Goal: Find specific page/section

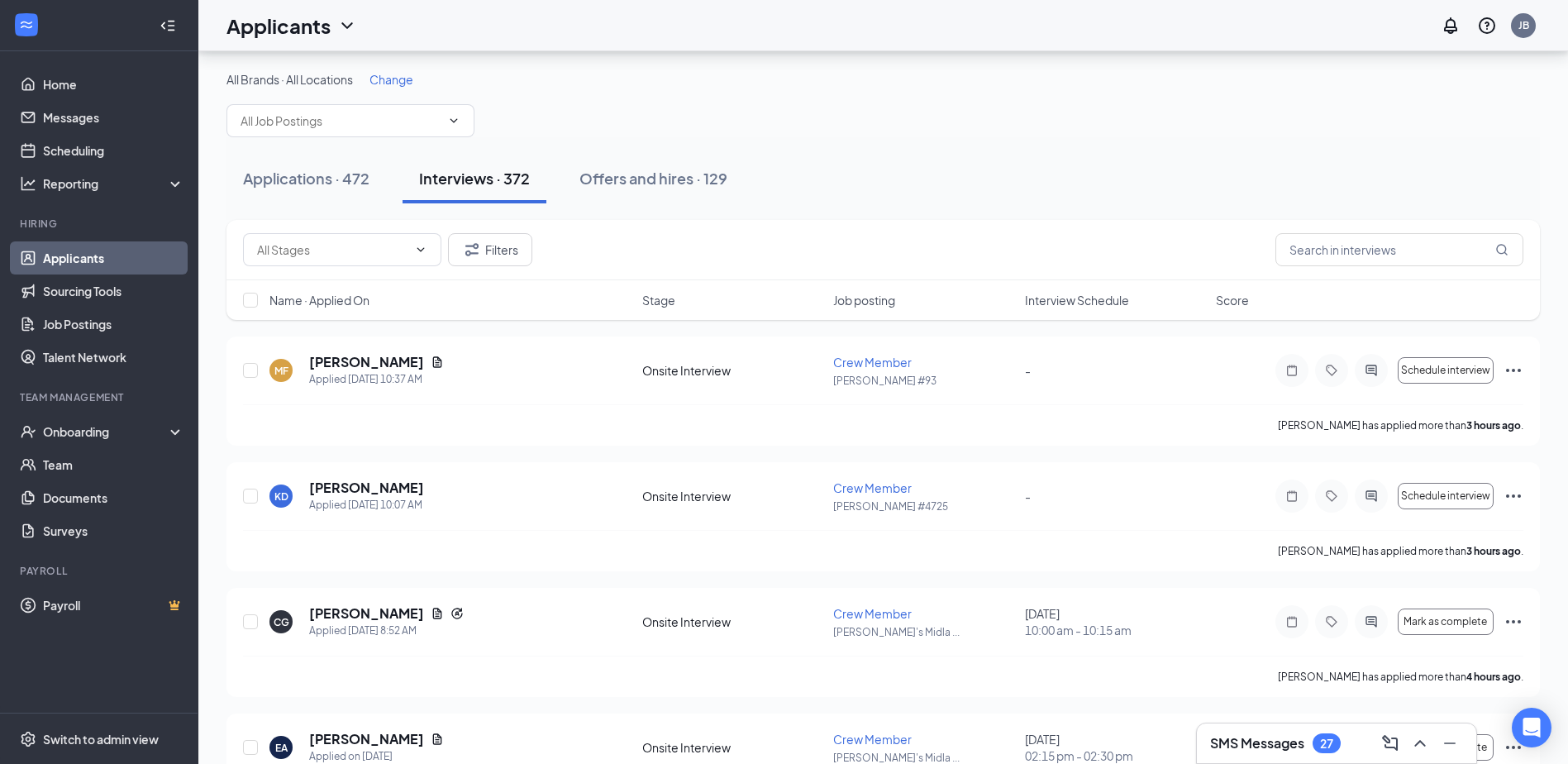
scroll to position [83, 0]
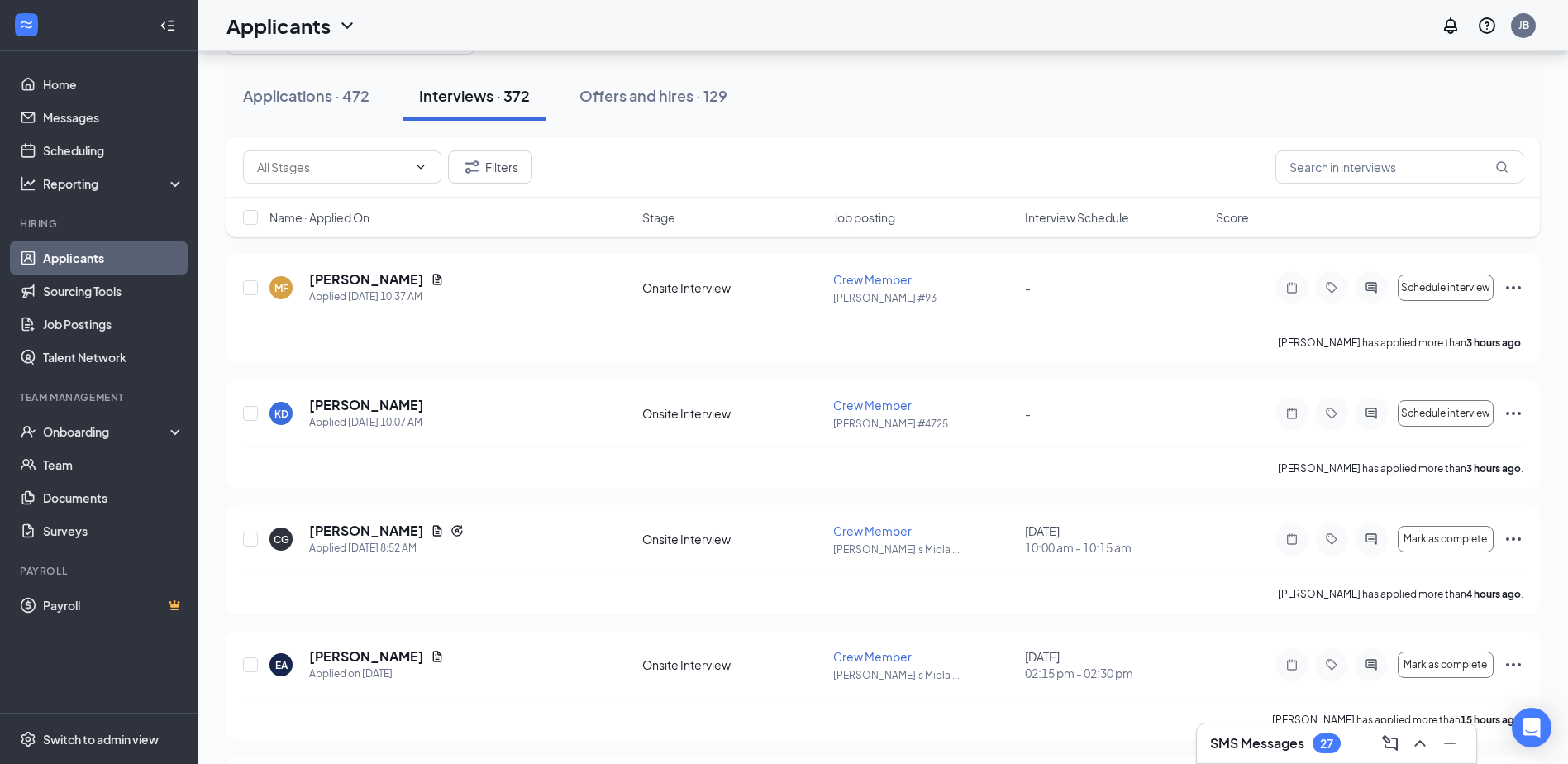
click at [1289, 757] on div "SMS Messages 27" at bounding box center [1336, 743] width 279 height 40
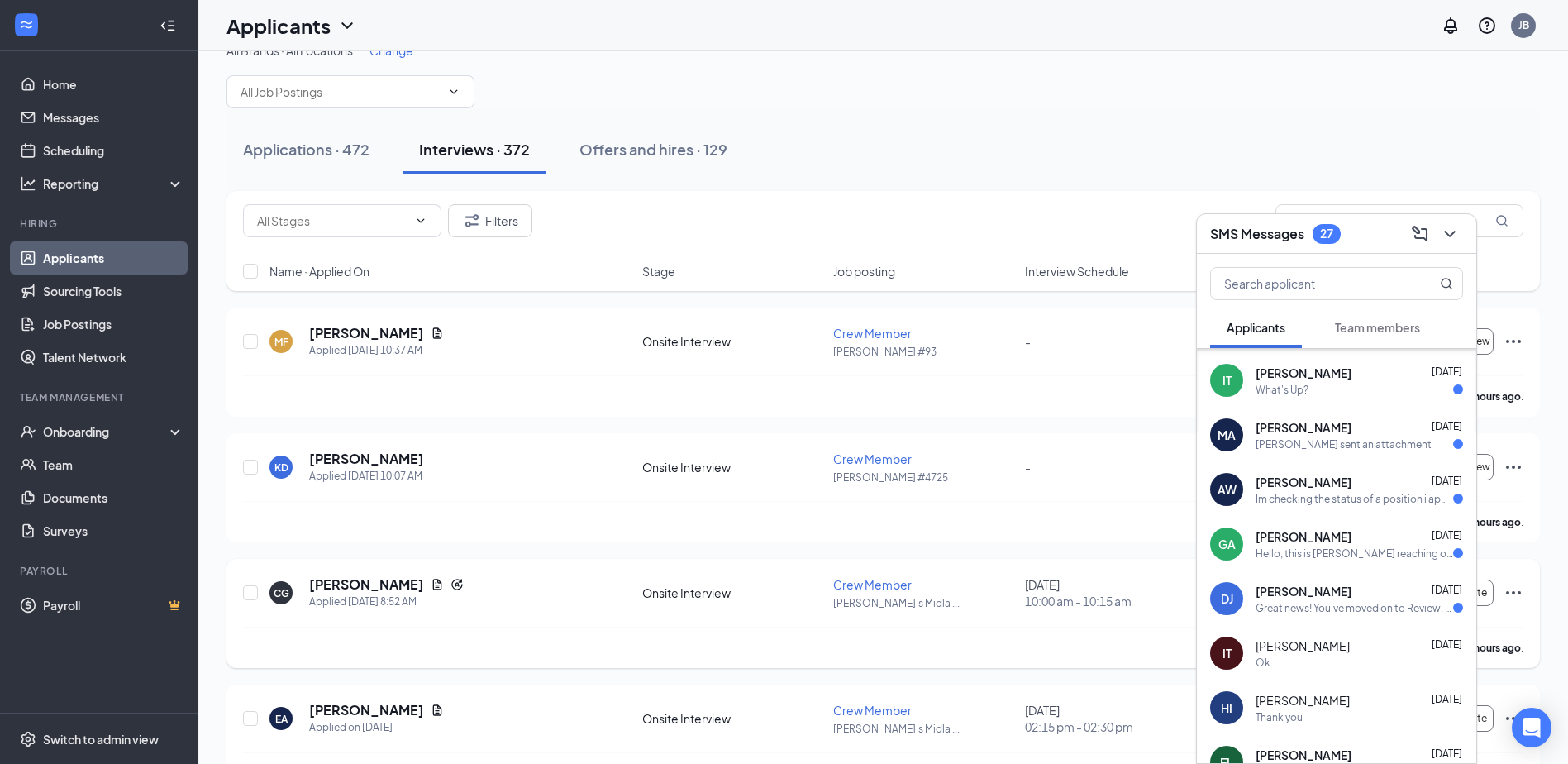
scroll to position [0, 0]
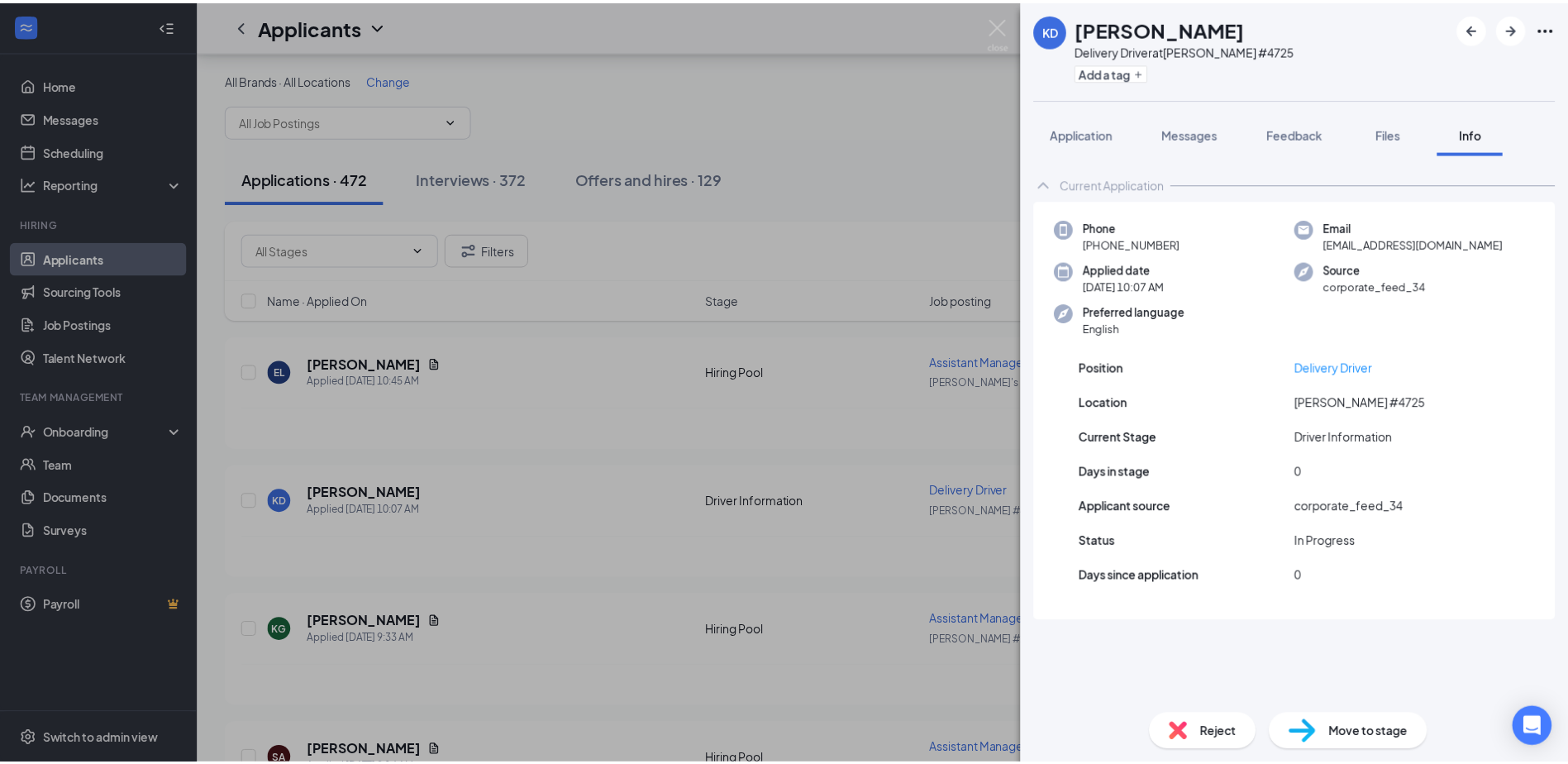
scroll to position [83, 0]
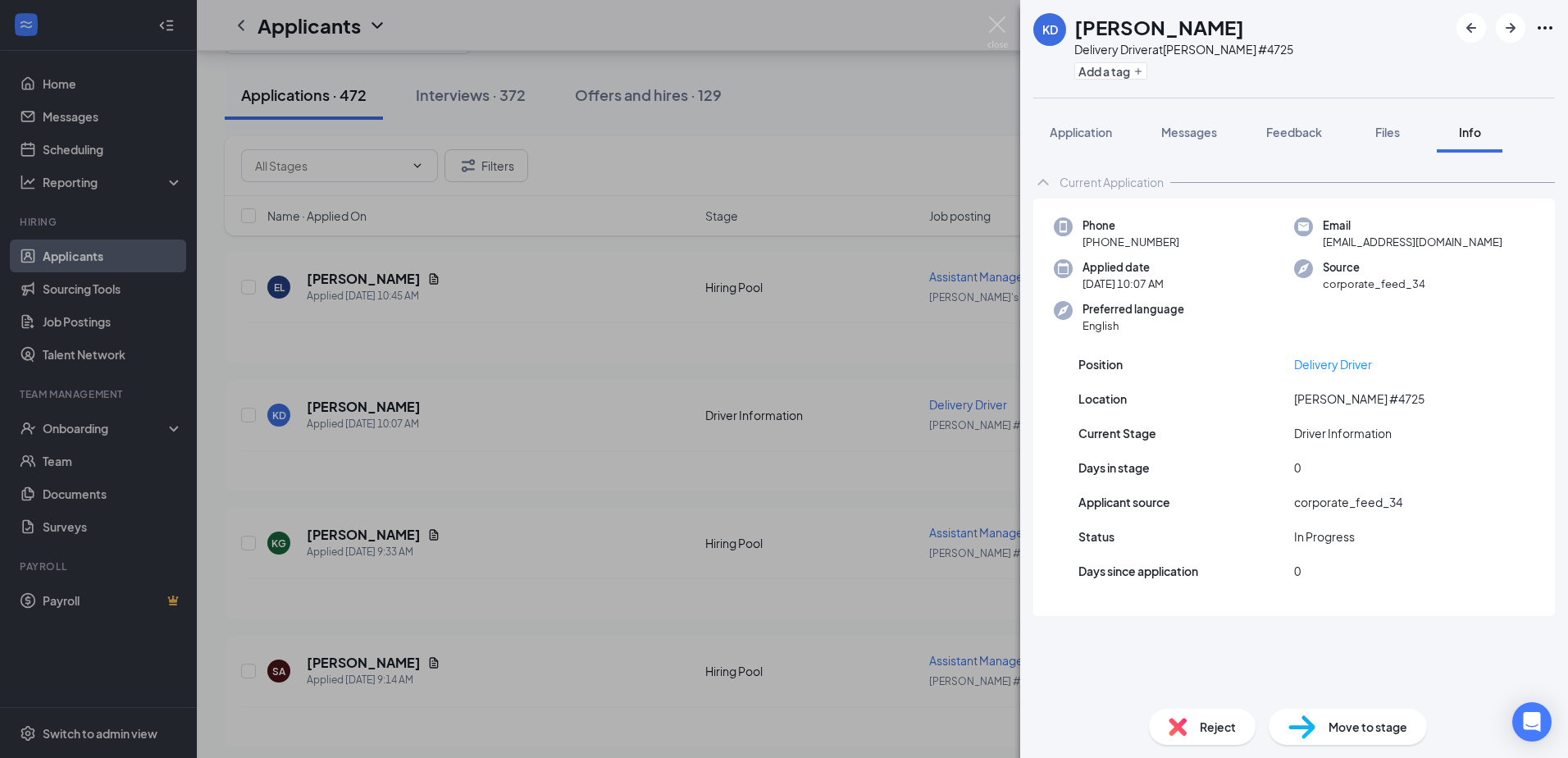
click at [637, 323] on div "KD Kia [PERSON_NAME] Driver at [PERSON_NAME] #4725 Add a tag Application Messag…" at bounding box center [784, 379] width 1568 height 758
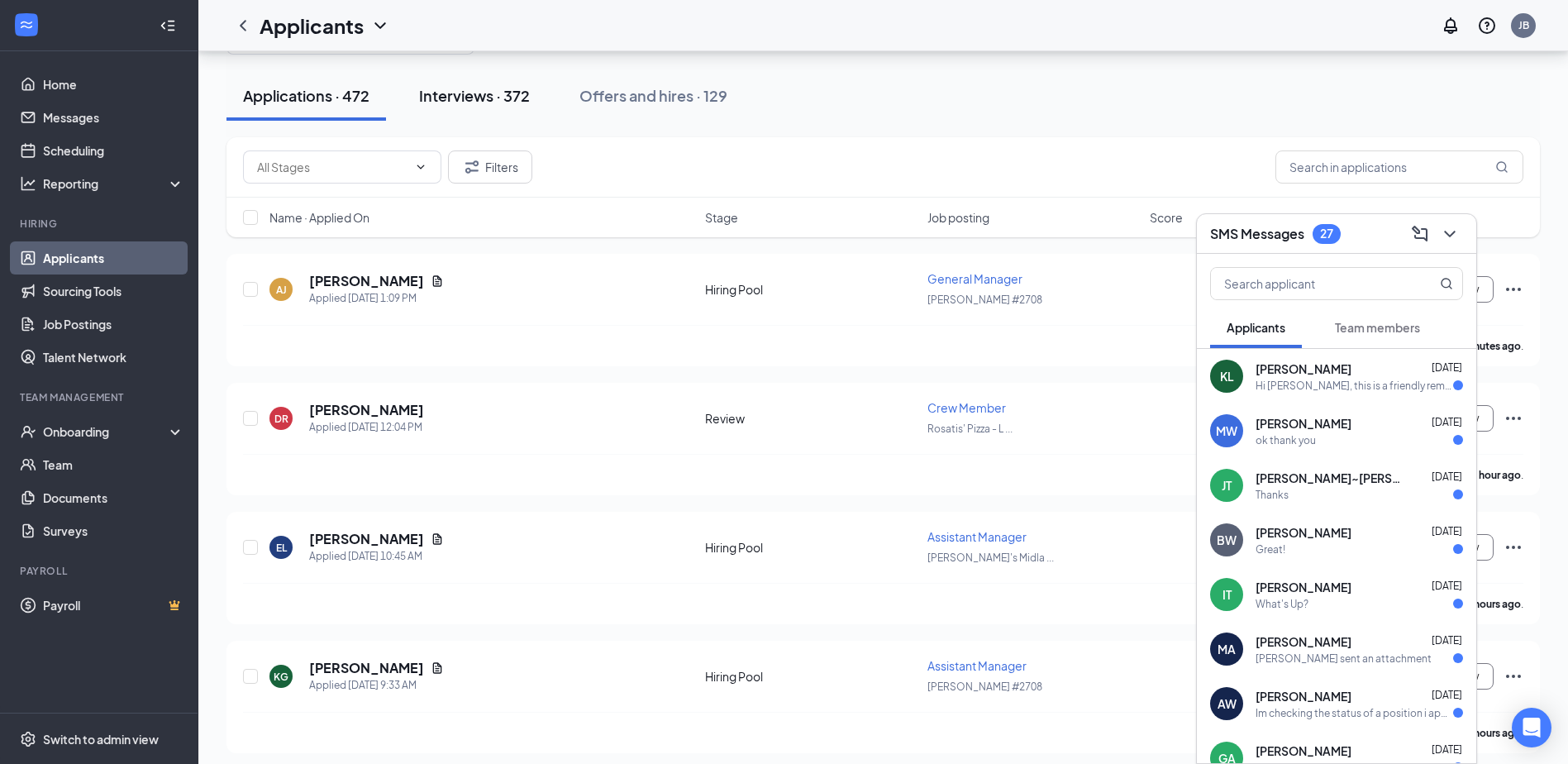
click at [477, 83] on button "Interviews · 372" at bounding box center [474, 96] width 143 height 50
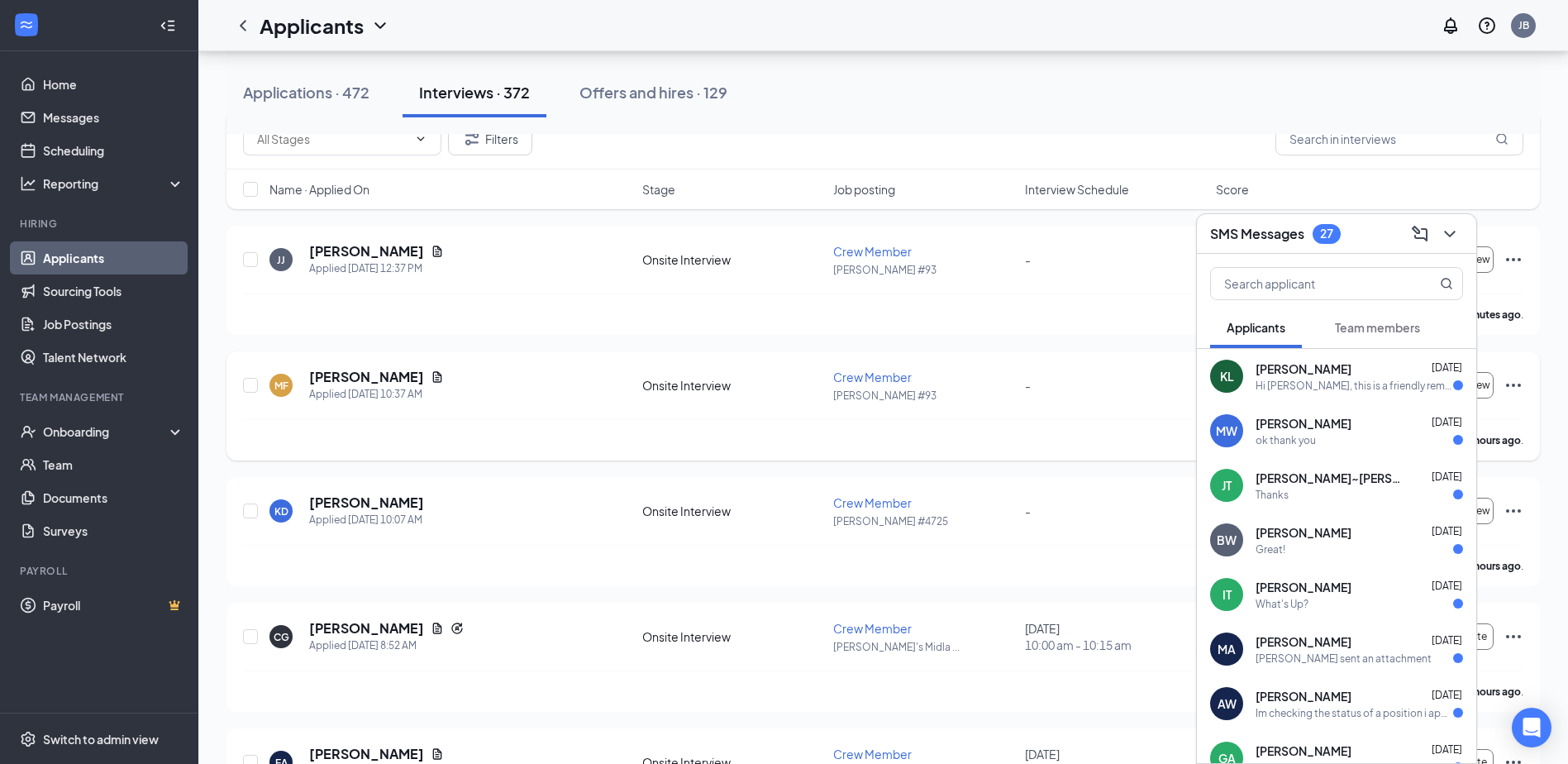
scroll to position [83, 0]
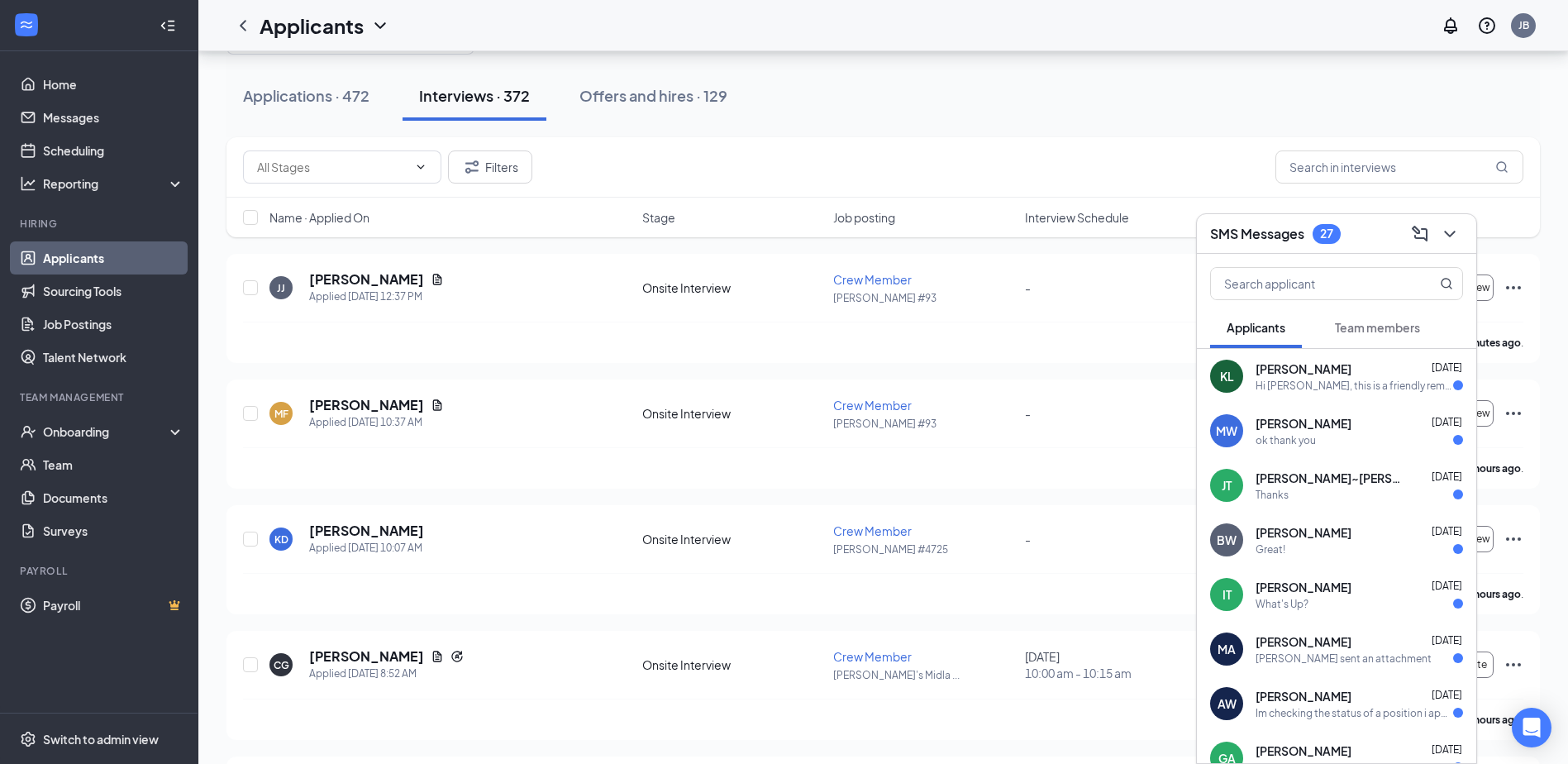
click at [641, 100] on div "Offers and hires · 129" at bounding box center [653, 96] width 148 height 21
